Goal: Find specific page/section: Find specific page/section

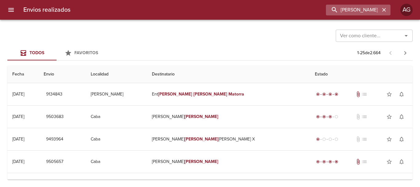
click at [382, 12] on icon "button" at bounding box center [384, 10] width 6 height 6
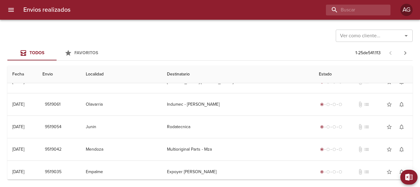
scroll to position [465, 0]
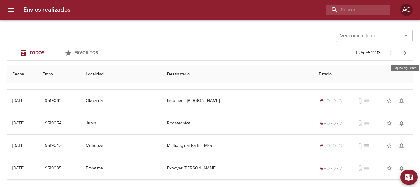
click at [403, 53] on icon "button" at bounding box center [404, 52] width 7 height 7
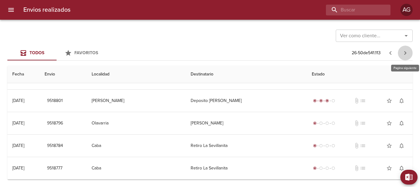
click at [405, 53] on icon "button" at bounding box center [404, 52] width 7 height 7
